Goal: Navigation & Orientation: Go to known website

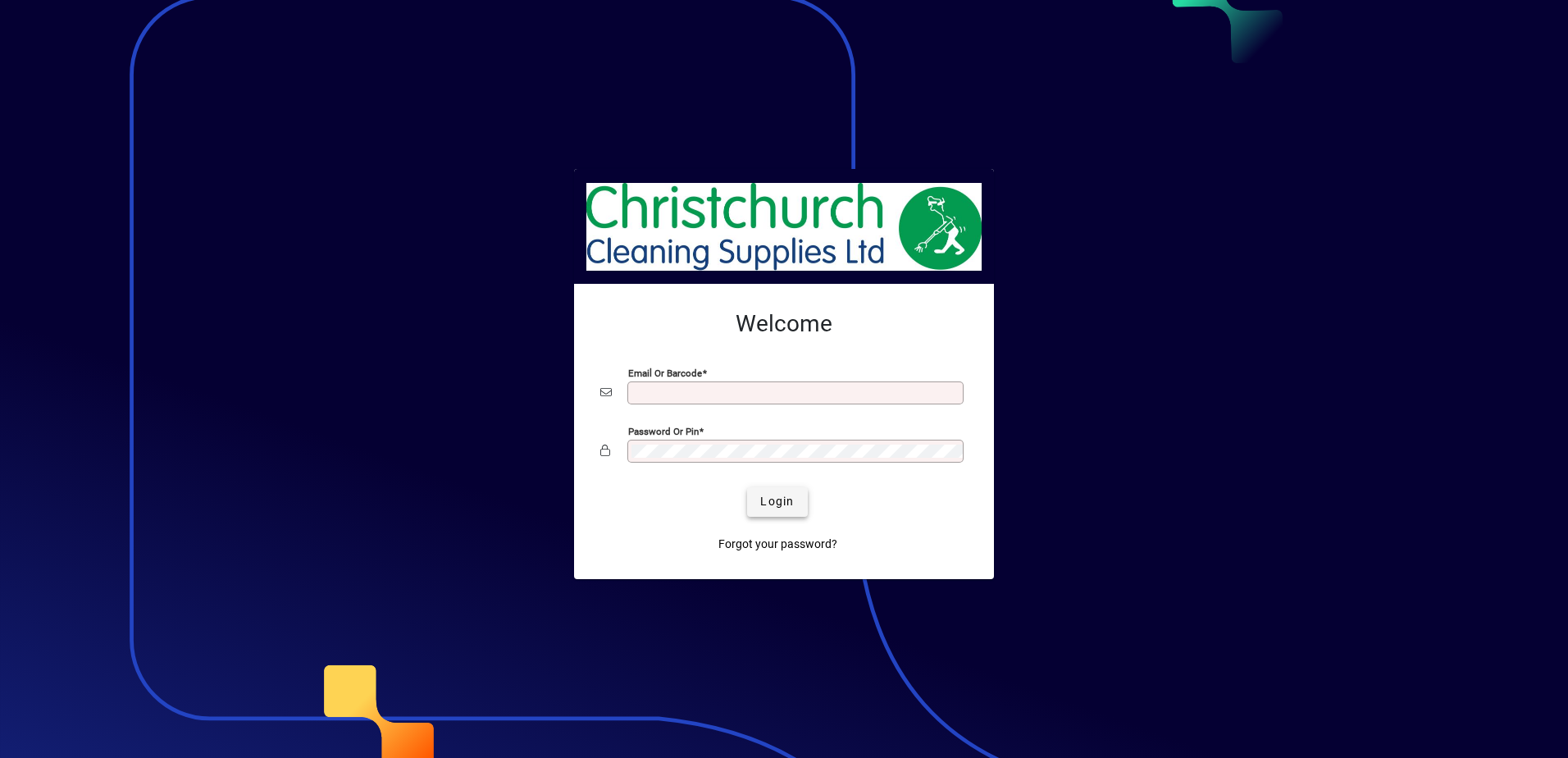
type input "**********"
click at [804, 510] on span "submit" at bounding box center [776, 501] width 60 height 40
